Goal: Task Accomplishment & Management: Use online tool/utility

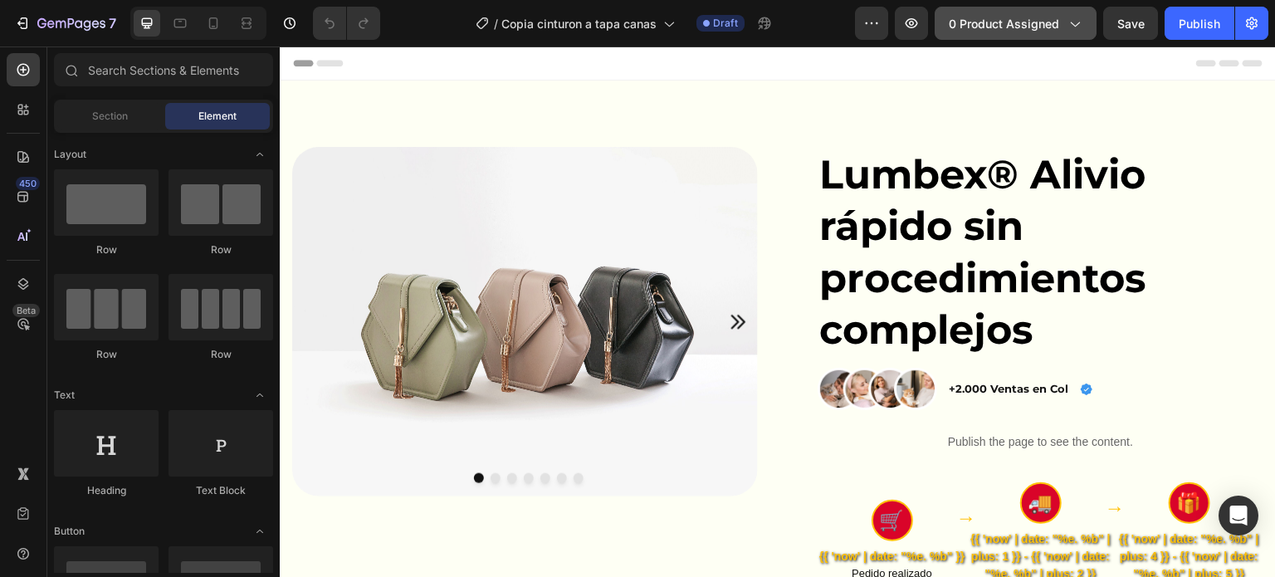
click at [1075, 16] on icon "button" at bounding box center [1074, 23] width 17 height 17
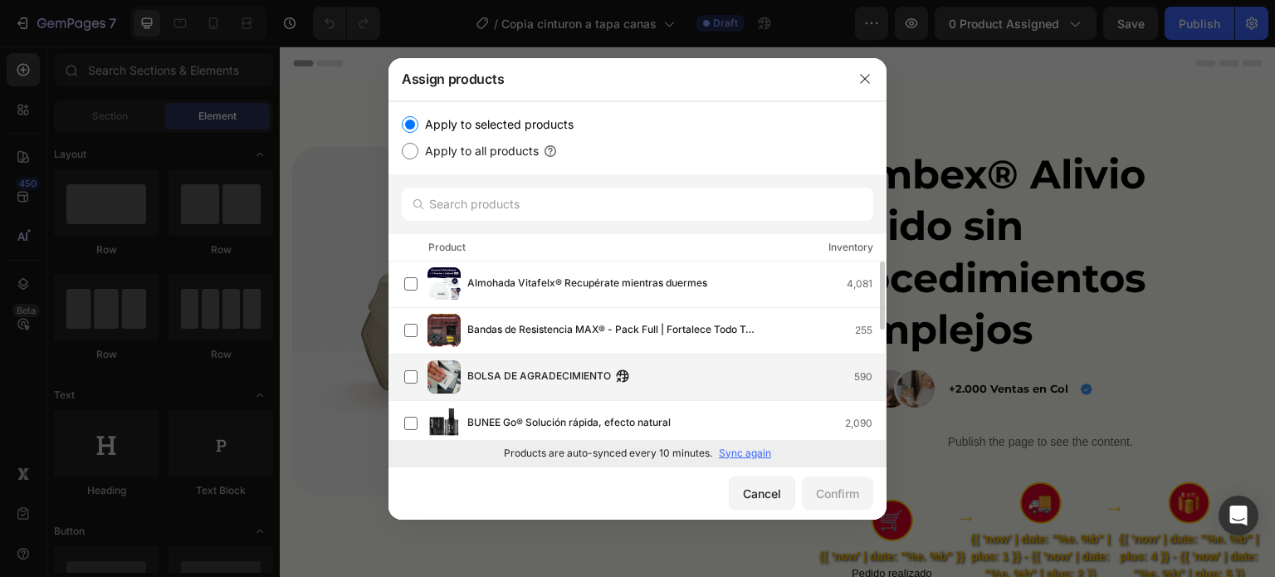
scroll to position [110, 0]
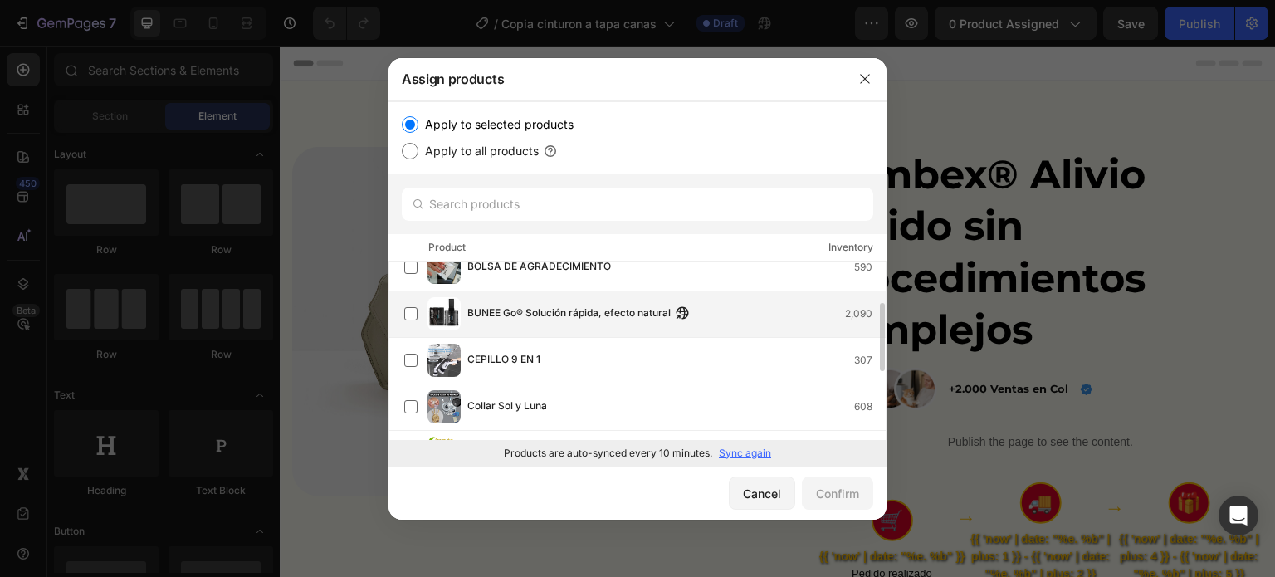
click at [475, 315] on span "BUNEE Go® Solución rápida, efecto natural" at bounding box center [568, 314] width 203 height 18
click at [819, 486] on div "Confirm" at bounding box center [837, 493] width 43 height 17
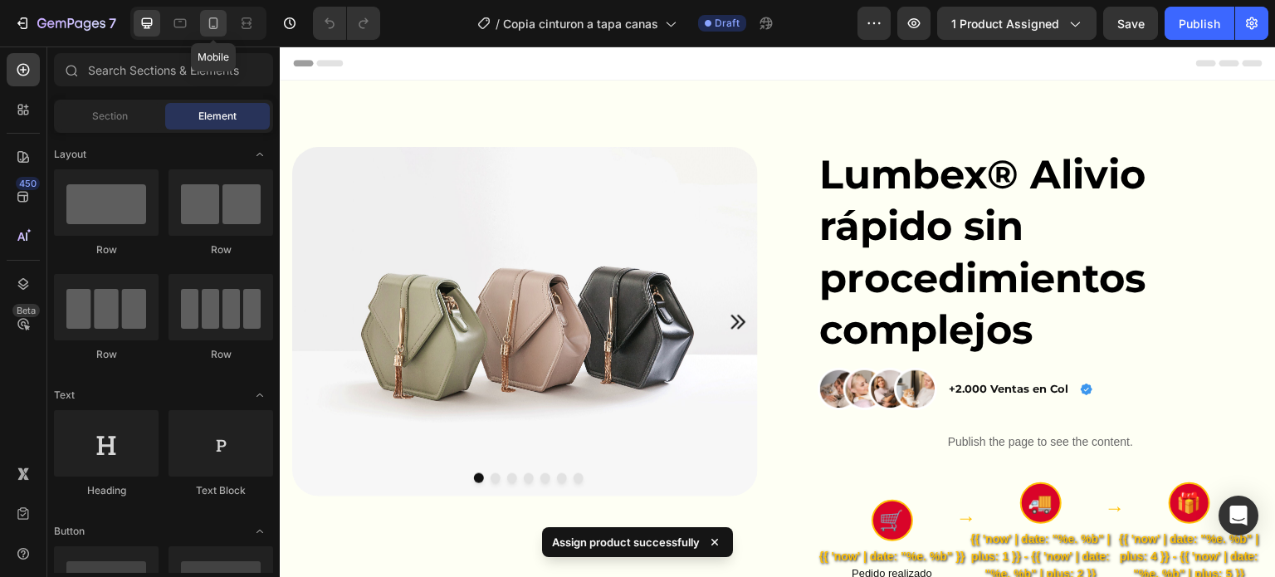
click at [213, 25] on icon at bounding box center [213, 23] width 17 height 17
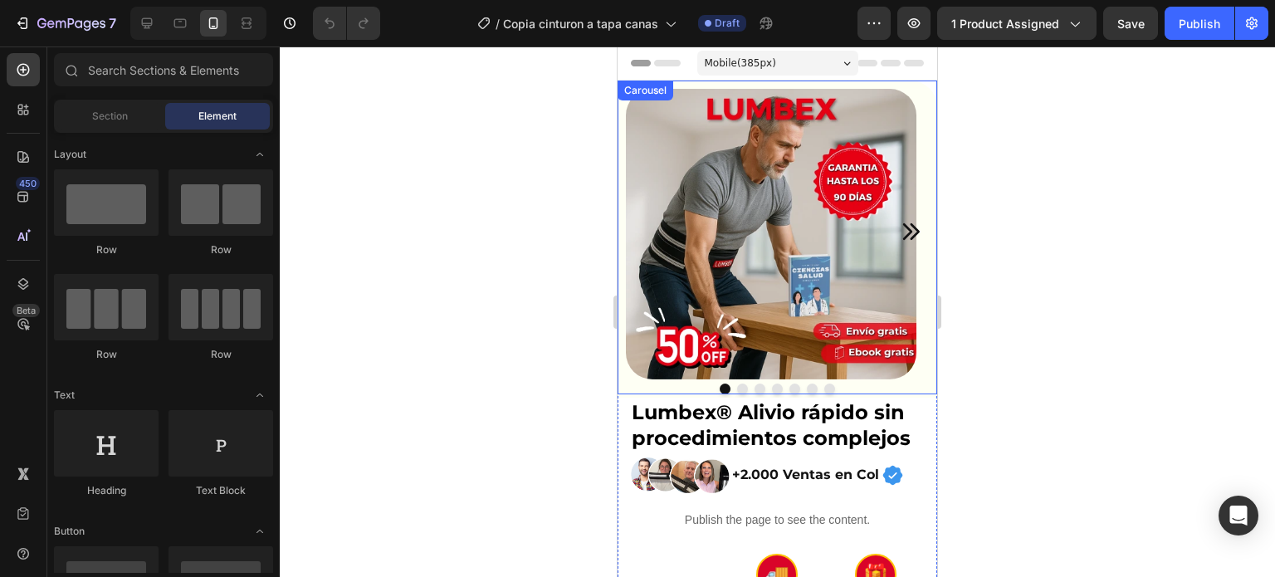
click at [899, 225] on icon "Carousel Next Arrow" at bounding box center [910, 231] width 23 height 23
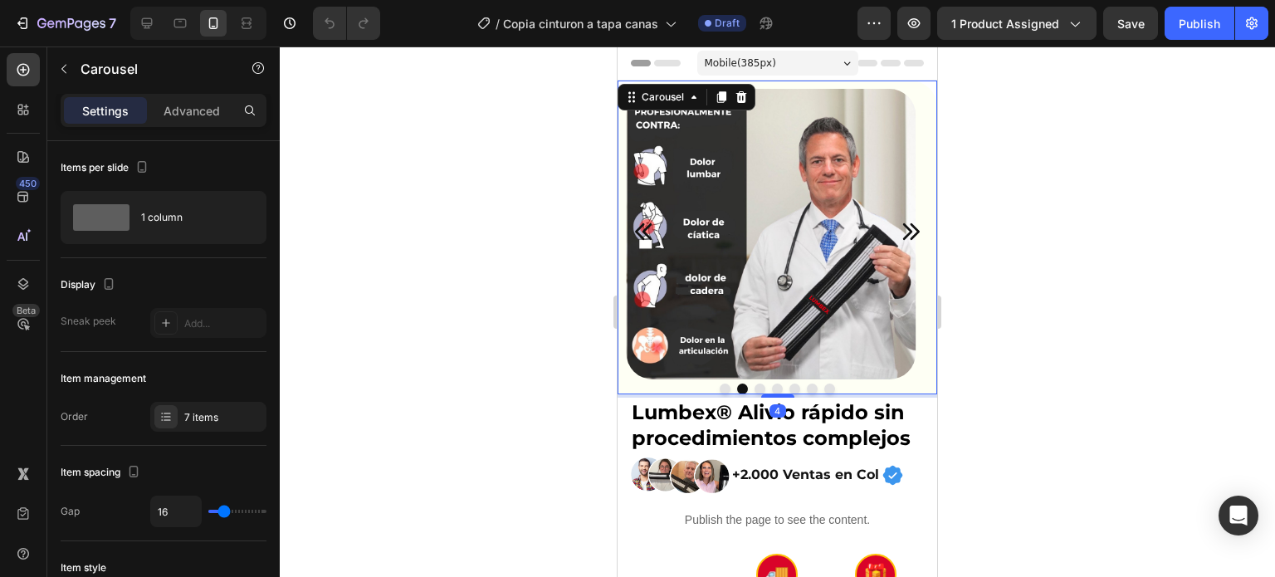
click at [641, 232] on icon "Carousel Back Arrow" at bounding box center [644, 231] width 23 height 23
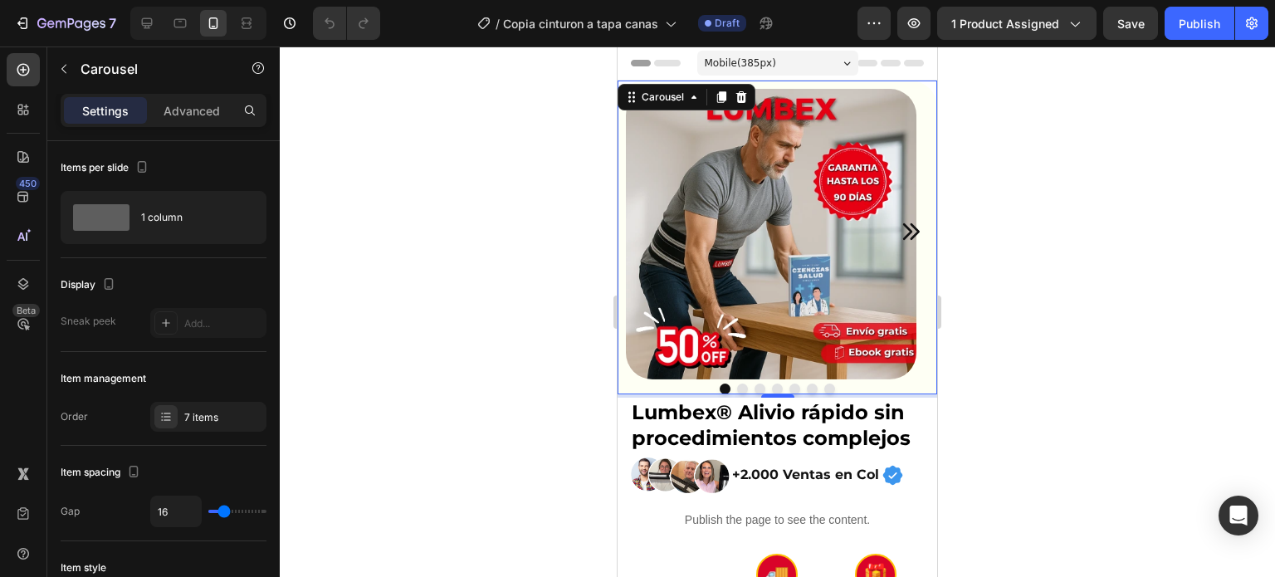
click at [908, 231] on icon "Carousel Next Arrow" at bounding box center [910, 231] width 23 height 23
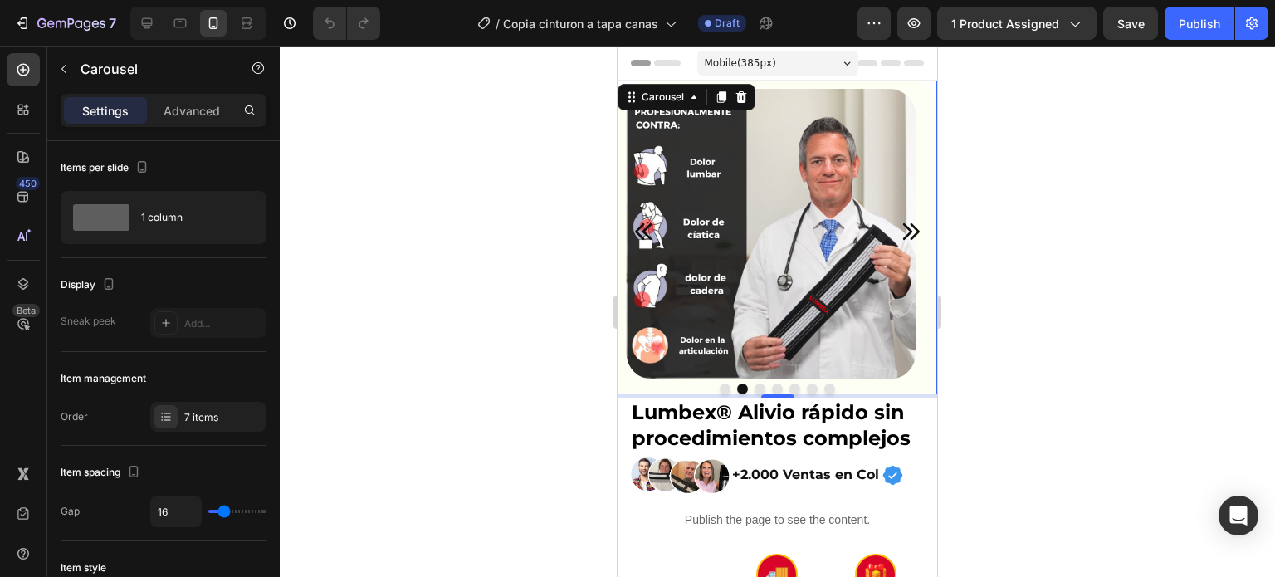
click at [903, 231] on icon "Carousel Next Arrow" at bounding box center [911, 231] width 17 height 17
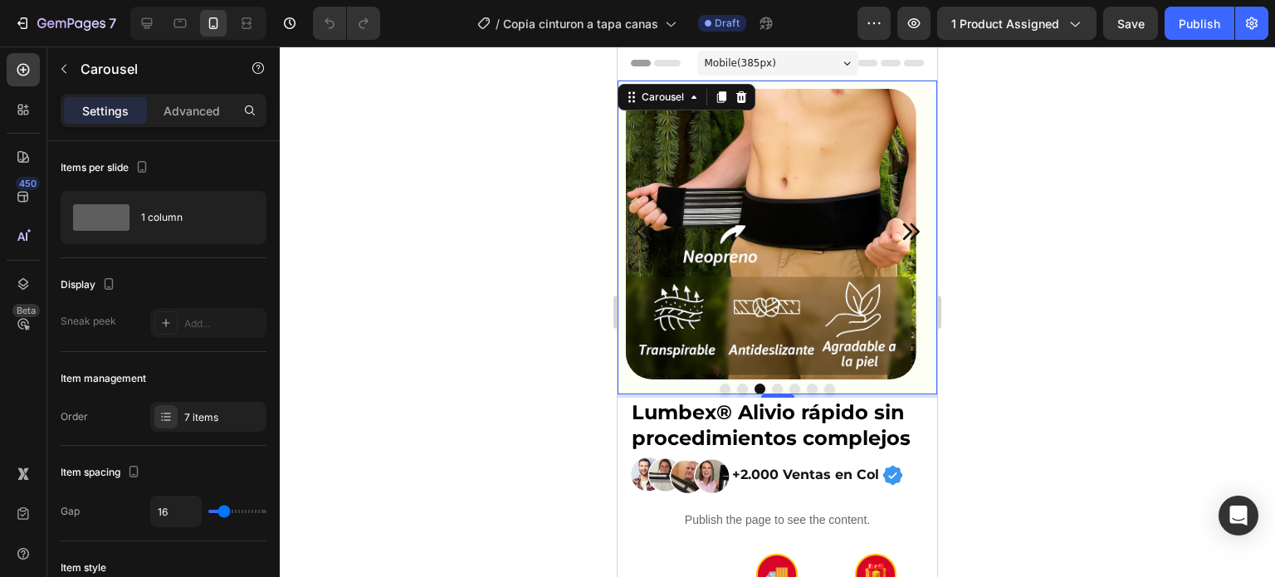
drag, startPoint x: 724, startPoint y: 384, endPoint x: 892, endPoint y: 286, distance: 194.6
click at [729, 384] on div at bounding box center [778, 389] width 320 height 11
click at [647, 220] on icon "Carousel Back Arrow" at bounding box center [644, 231] width 23 height 23
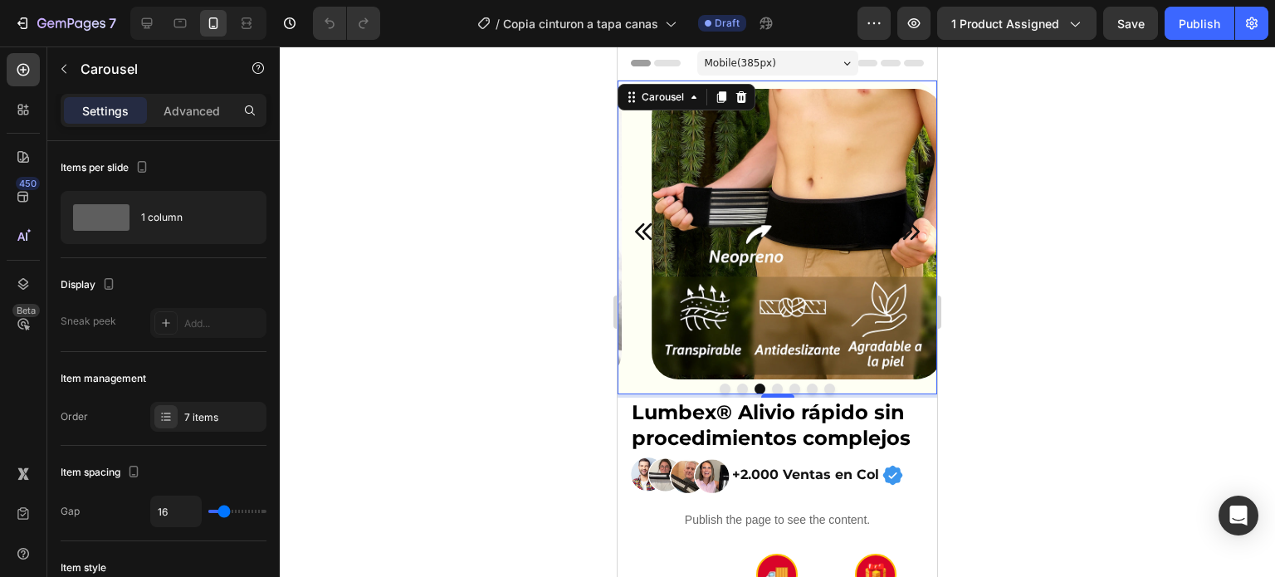
click at [639, 232] on icon "Carousel Back Arrow" at bounding box center [644, 231] width 23 height 23
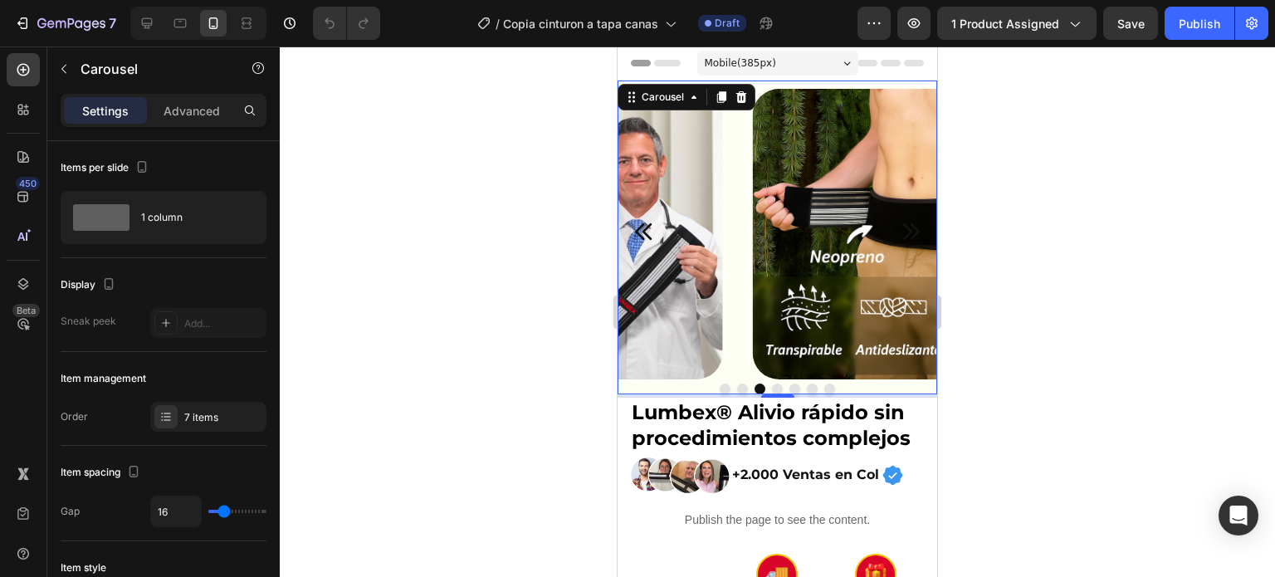
click at [639, 232] on icon "Carousel Back Arrow" at bounding box center [644, 231] width 23 height 23
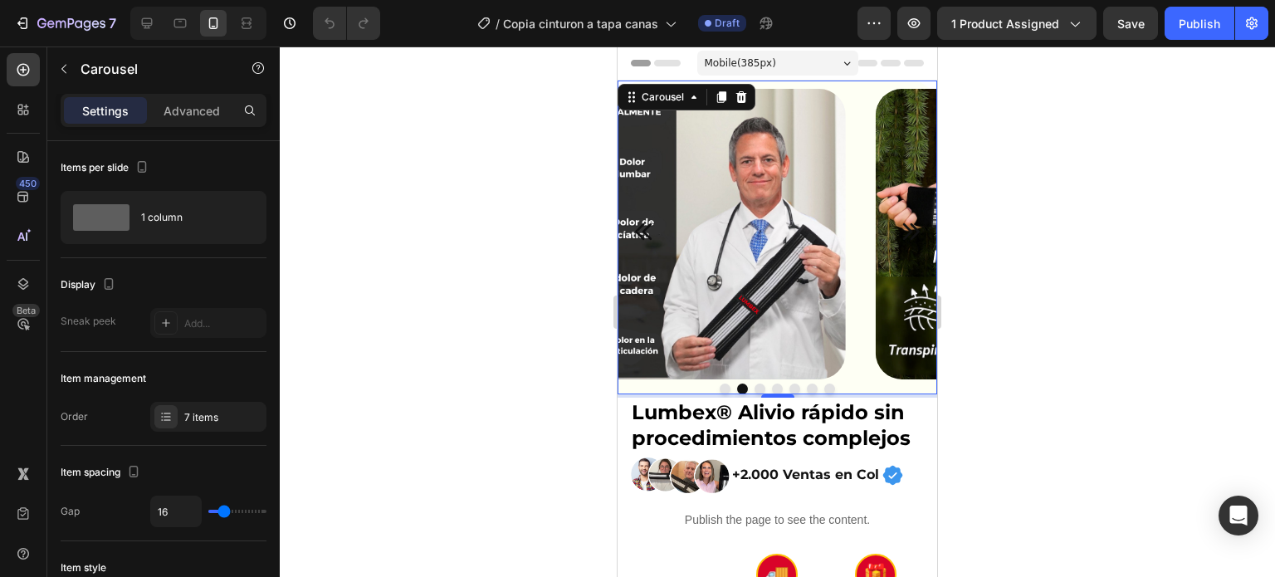
click at [639, 232] on icon "Carousel Back Arrow" at bounding box center [644, 231] width 23 height 23
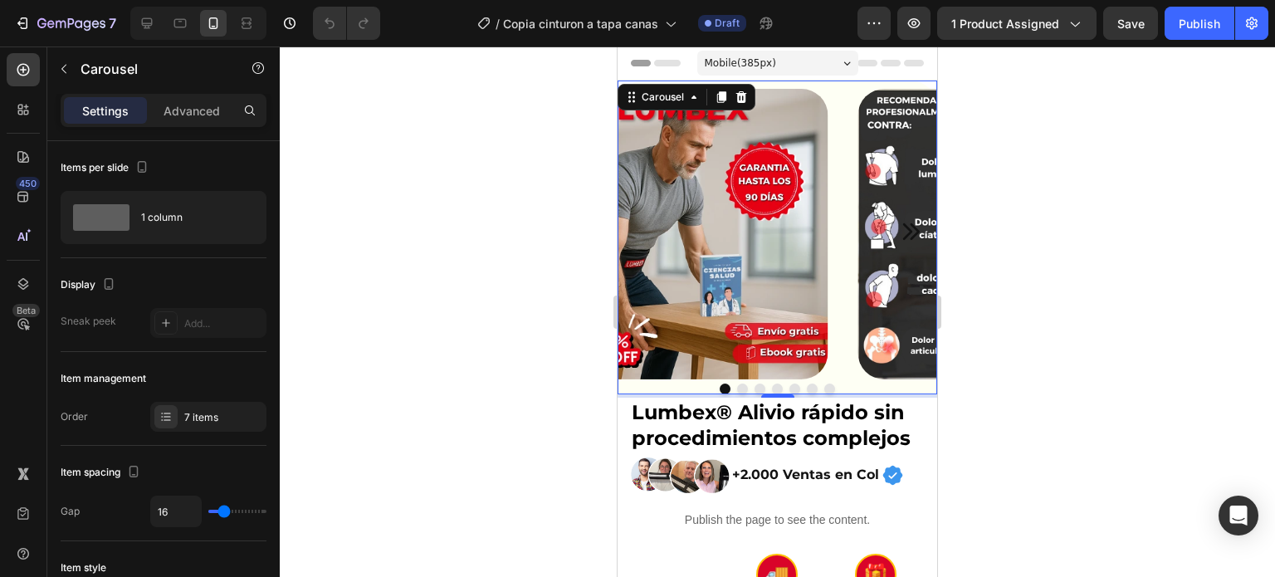
click at [639, 232] on img at bounding box center [682, 234] width 291 height 291
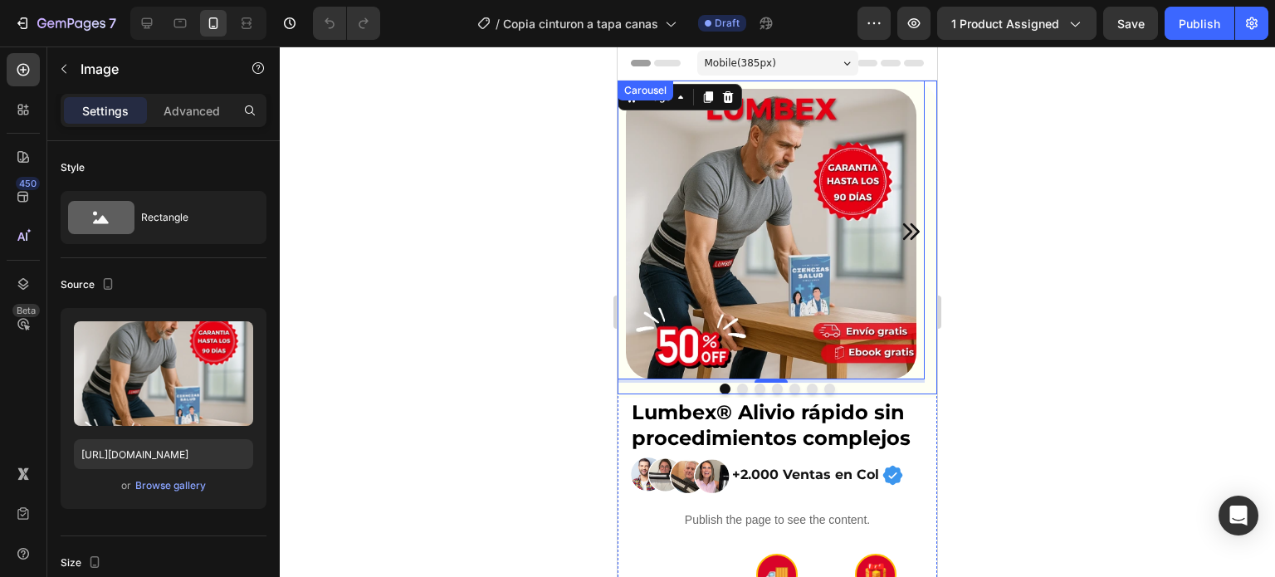
click at [903, 226] on icon "Carousel Next Arrow" at bounding box center [910, 231] width 23 height 23
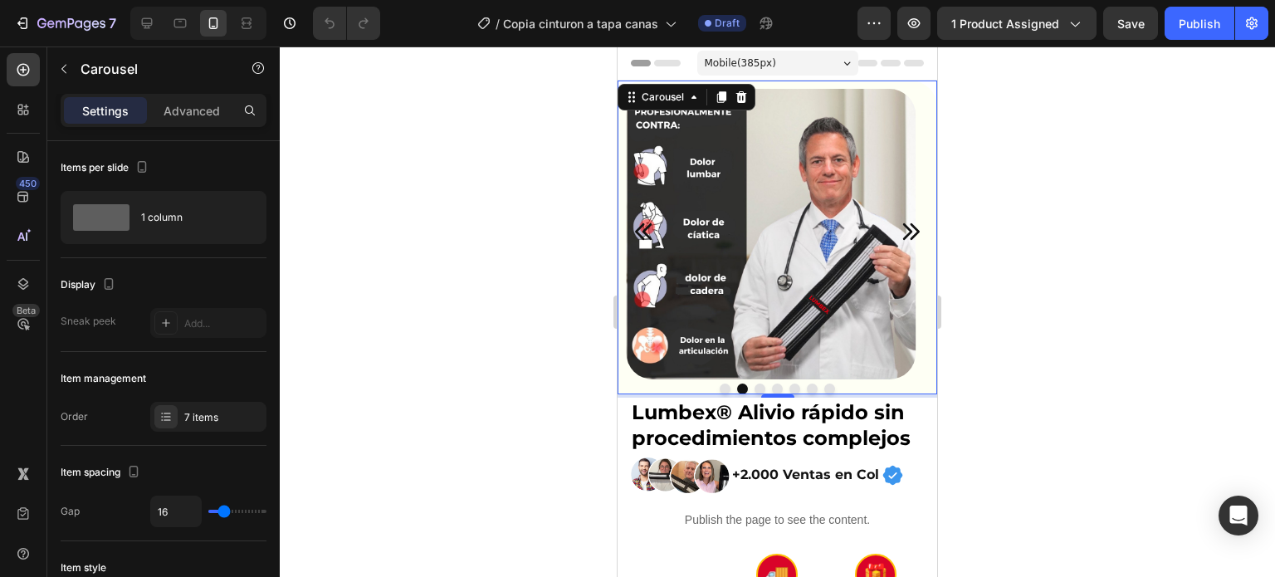
click at [899, 238] on icon "Carousel Next Arrow" at bounding box center [910, 231] width 23 height 23
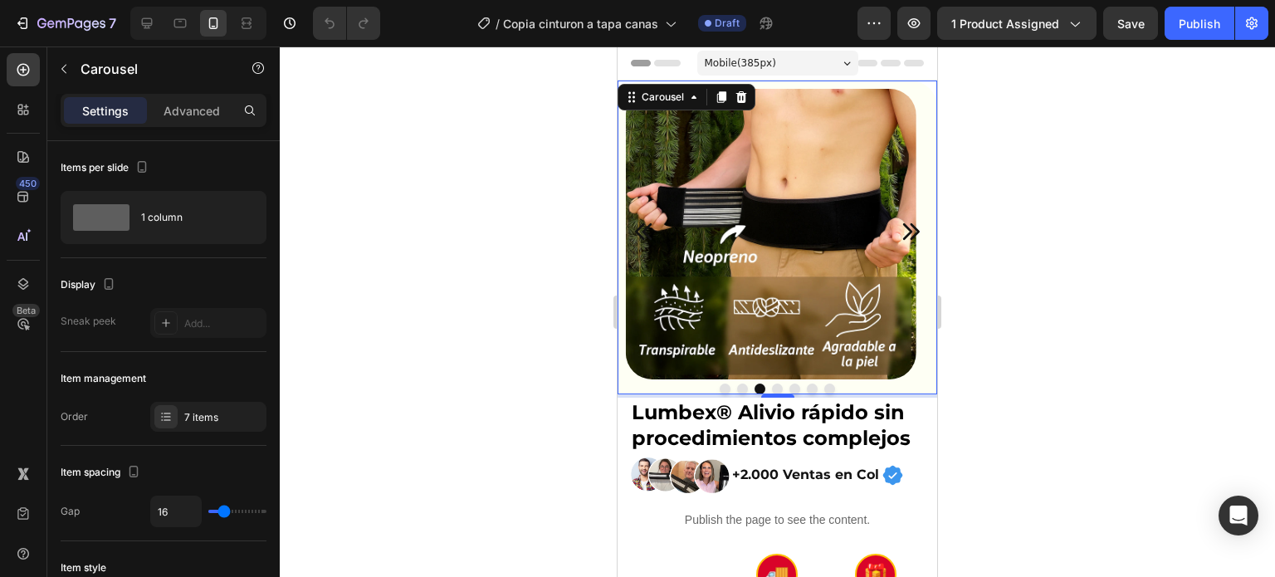
click at [899, 230] on icon "Carousel Next Arrow" at bounding box center [910, 231] width 23 height 23
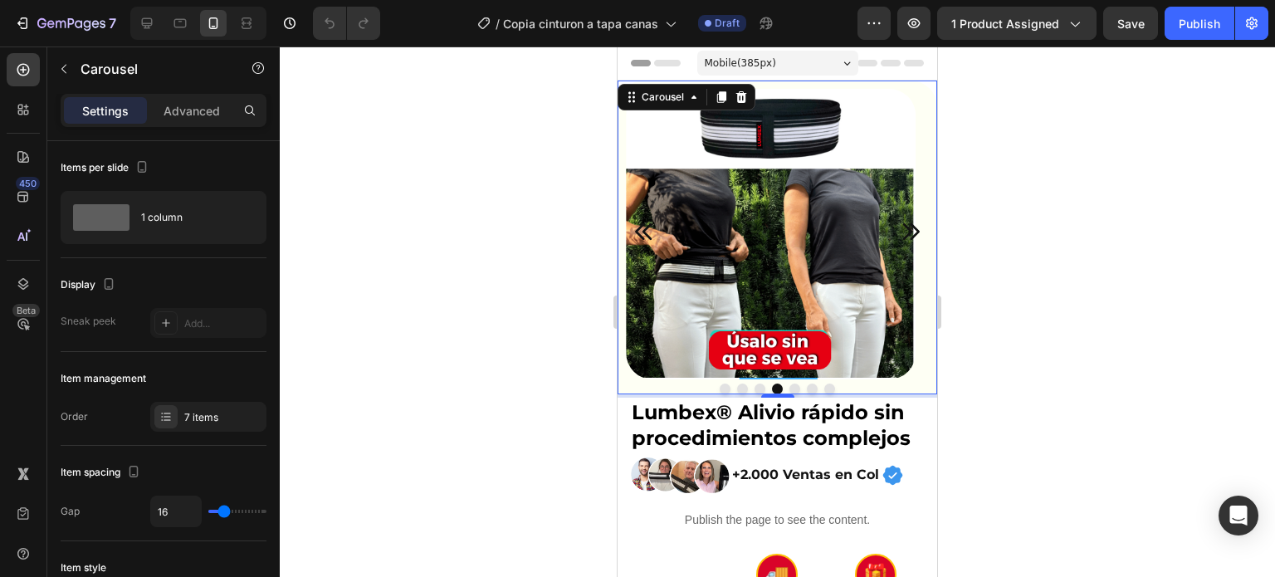
click at [899, 237] on icon "Carousel Next Arrow" at bounding box center [910, 231] width 23 height 23
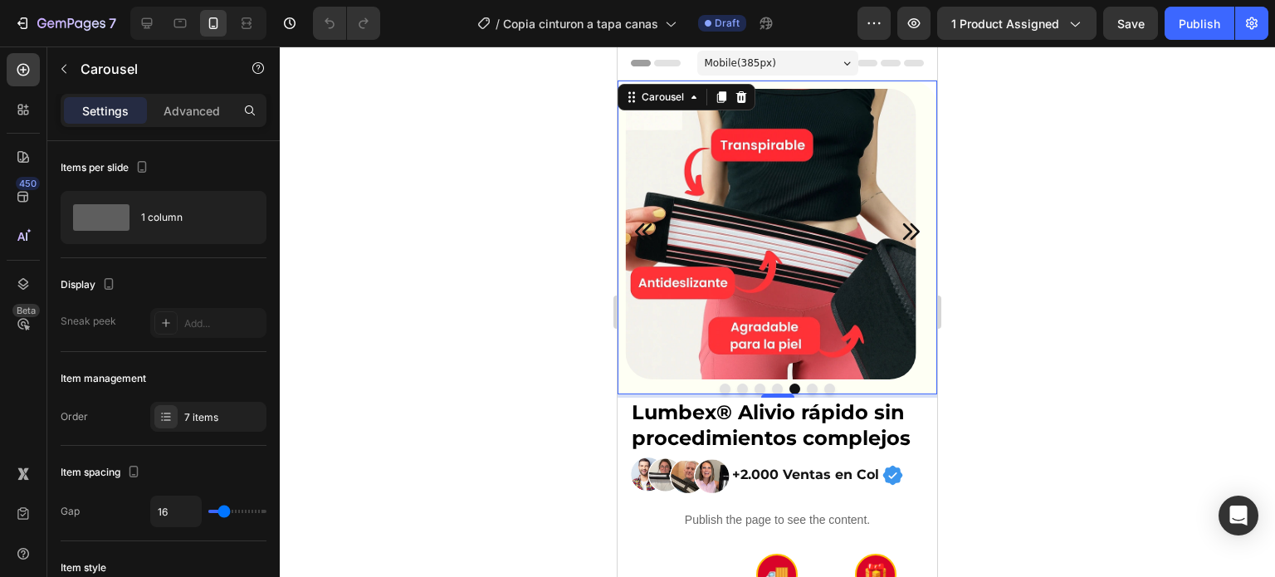
click at [908, 224] on icon "Carousel Next Arrow" at bounding box center [910, 231] width 23 height 23
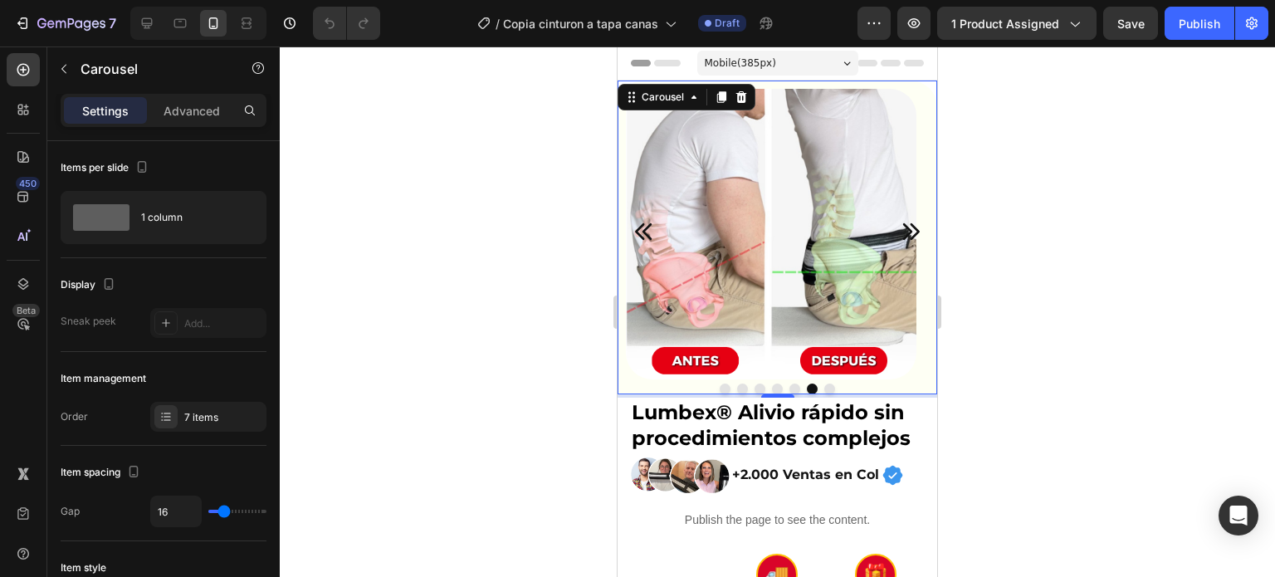
click at [899, 231] on icon "Carousel Next Arrow" at bounding box center [910, 231] width 23 height 23
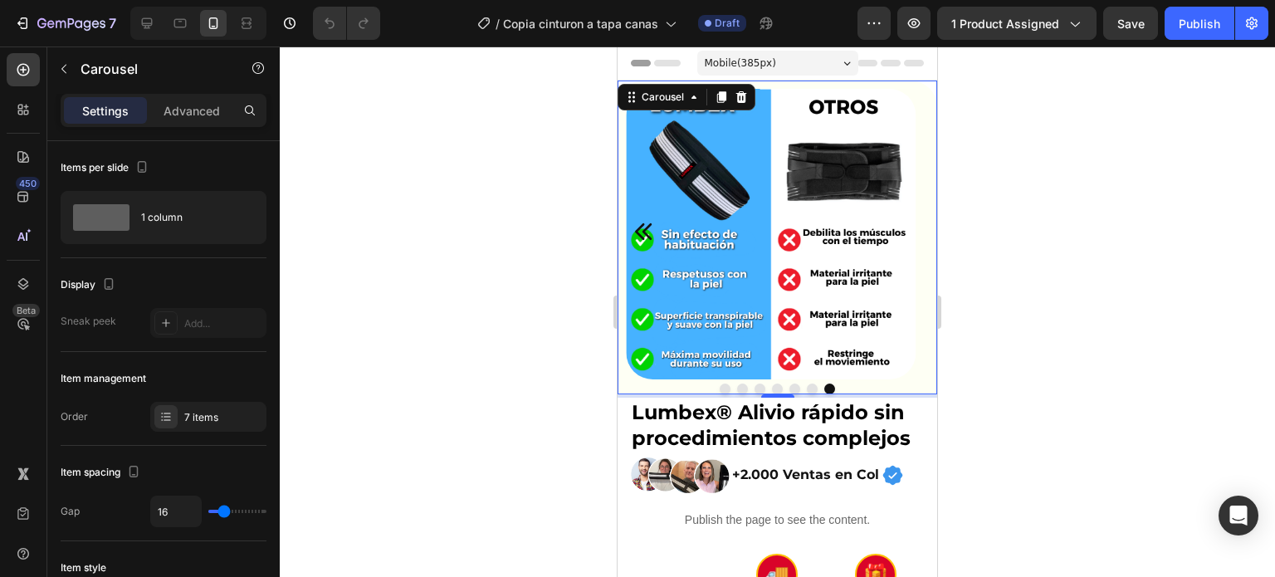
click at [897, 231] on img at bounding box center [771, 234] width 291 height 291
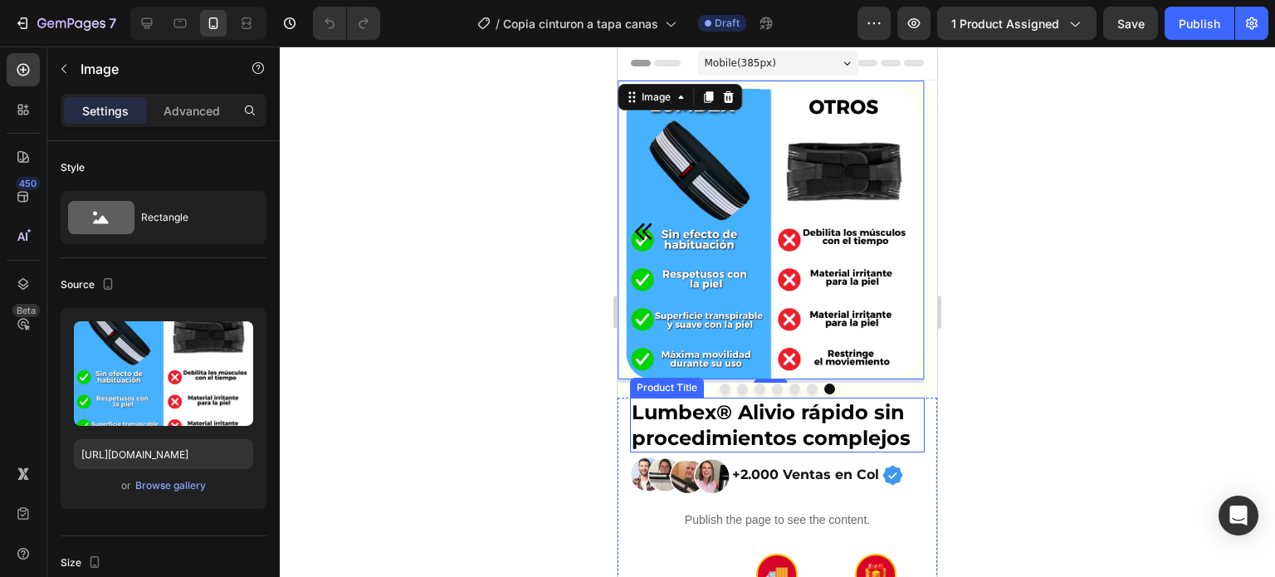
scroll to position [332, 0]
